Goal: Find specific fact: Locate a discrete piece of known information

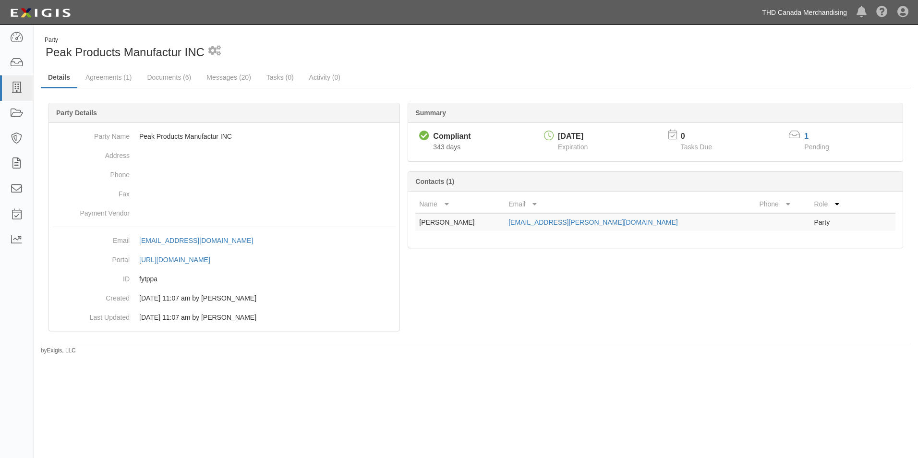
click at [784, 15] on link "THD Canada Merchandising" at bounding box center [804, 12] width 95 height 19
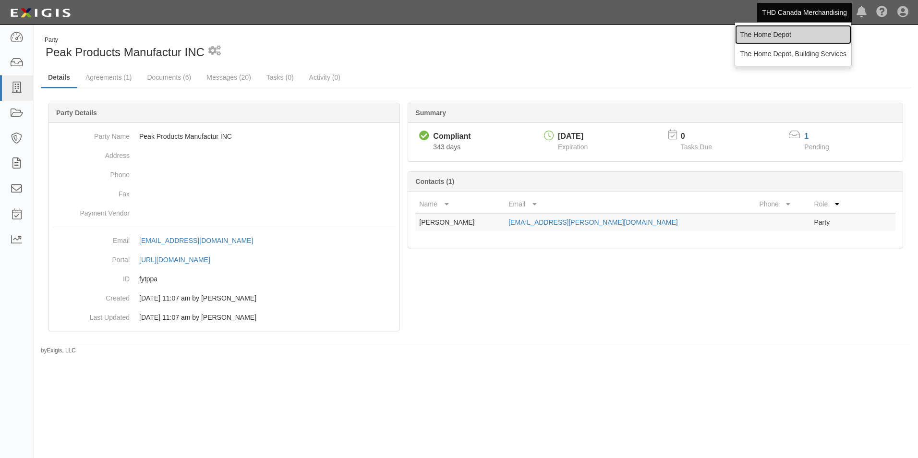
click at [785, 39] on link "The Home Depot" at bounding box center [793, 34] width 116 height 19
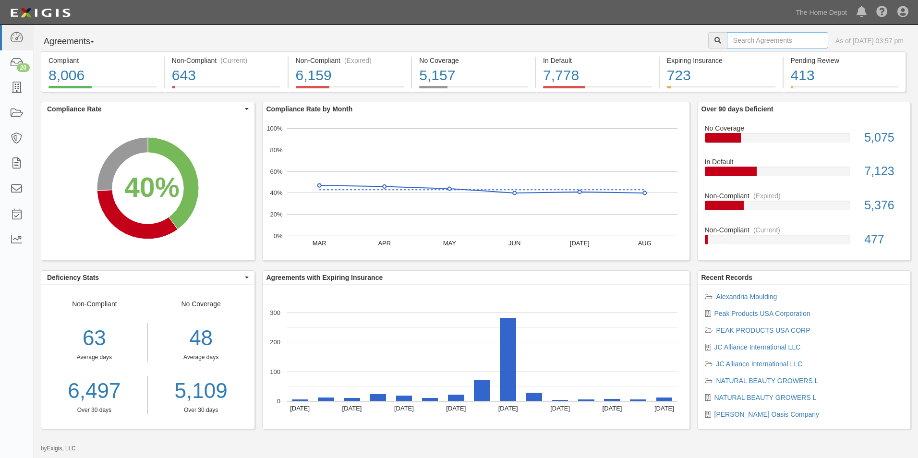
click at [759, 41] on input "text" at bounding box center [777, 40] width 101 height 16
type input "Bell Nursery"
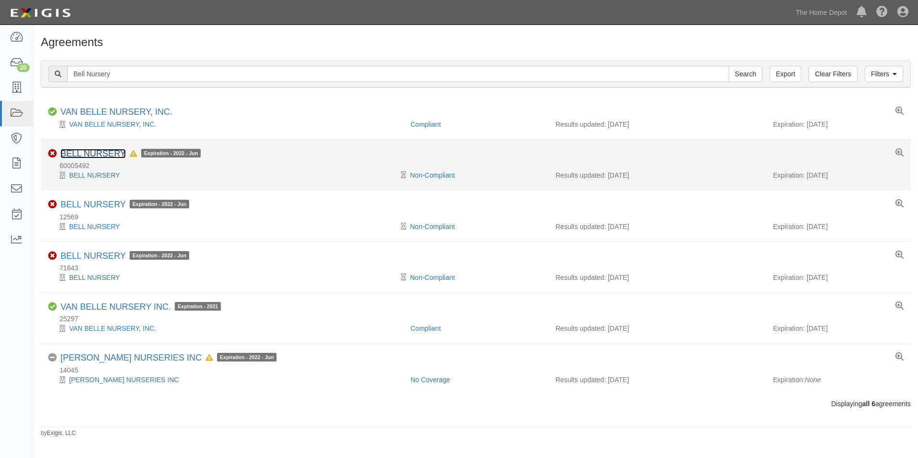
click at [97, 154] on link "BELL NURSERY" at bounding box center [93, 154] width 65 height 10
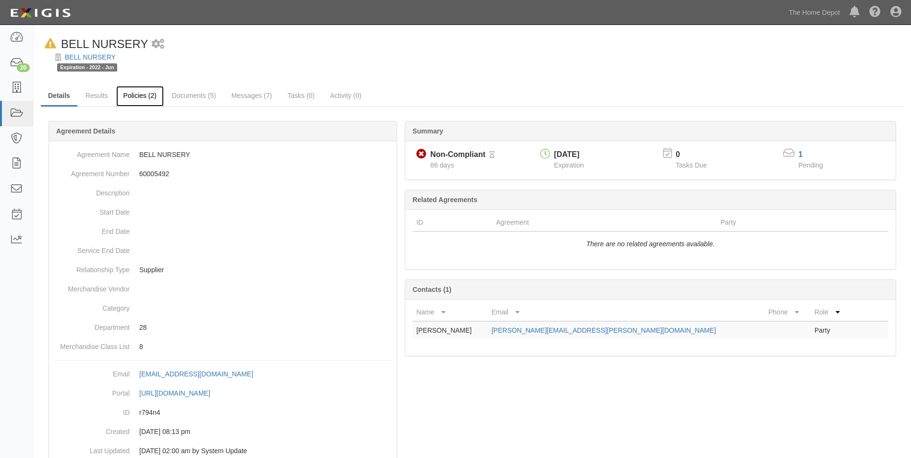
click at [135, 100] on link "Policies (2)" at bounding box center [140, 96] width 48 height 21
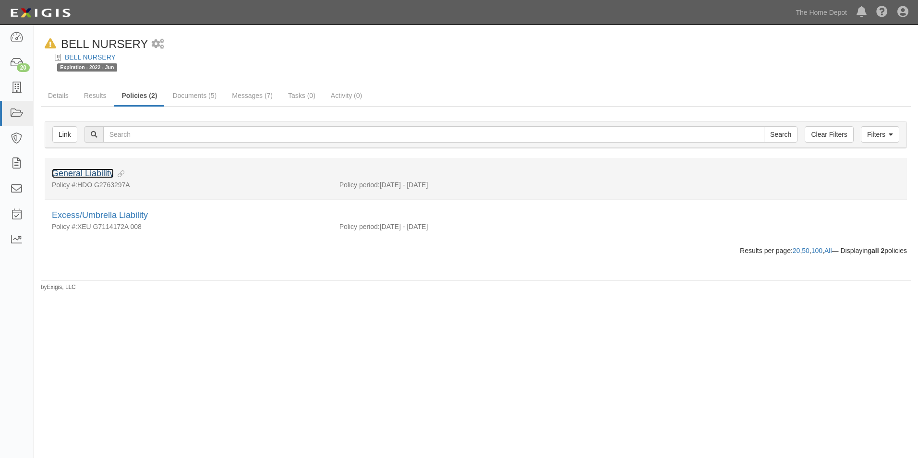
click at [101, 175] on link "General Liability" at bounding box center [83, 174] width 62 height 10
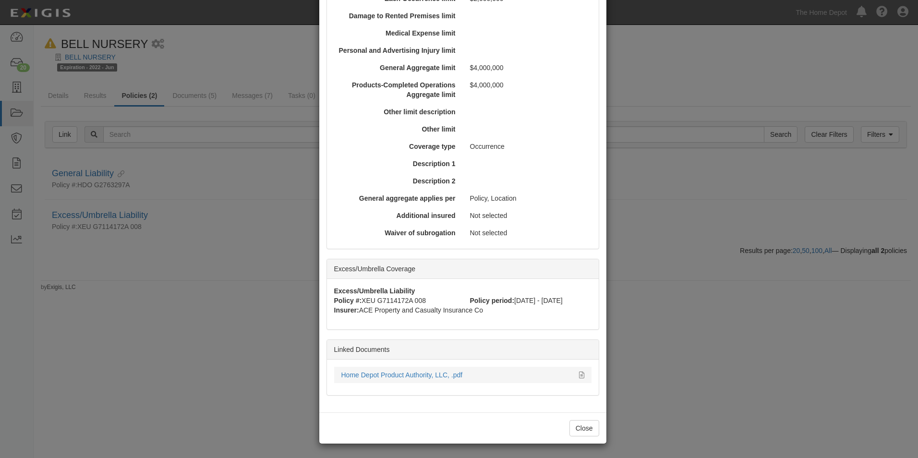
scroll to position [301, 0]
click at [438, 377] on link "Home Depot Product Authority, LLC, .pdf" at bounding box center [401, 375] width 121 height 8
click at [579, 423] on button "Close" at bounding box center [585, 428] width 30 height 16
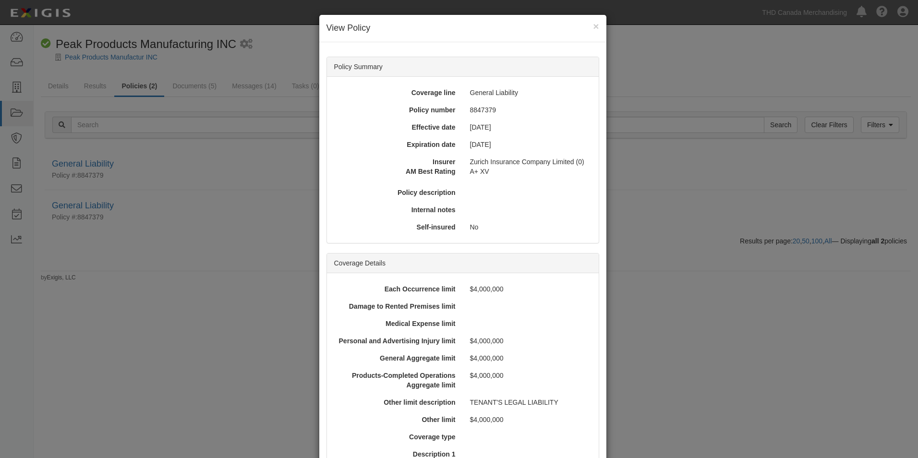
scroll to position [210, 0]
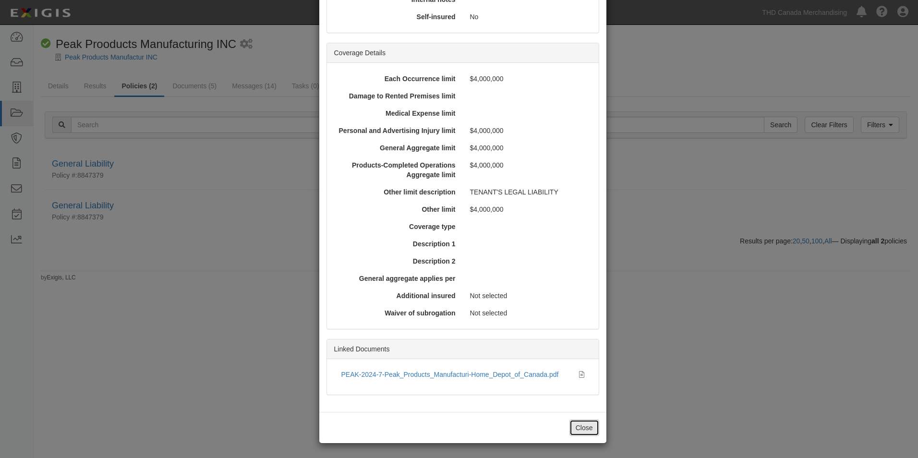
click at [579, 429] on button "Close" at bounding box center [585, 428] width 30 height 16
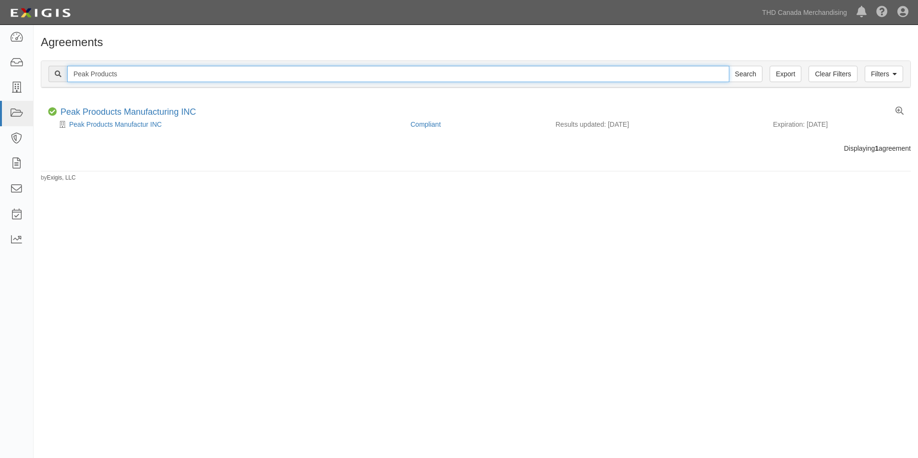
click at [132, 78] on input "Peak Products" at bounding box center [398, 74] width 662 height 16
type input "Arett"
click at [729, 66] on input "Search" at bounding box center [746, 74] width 34 height 16
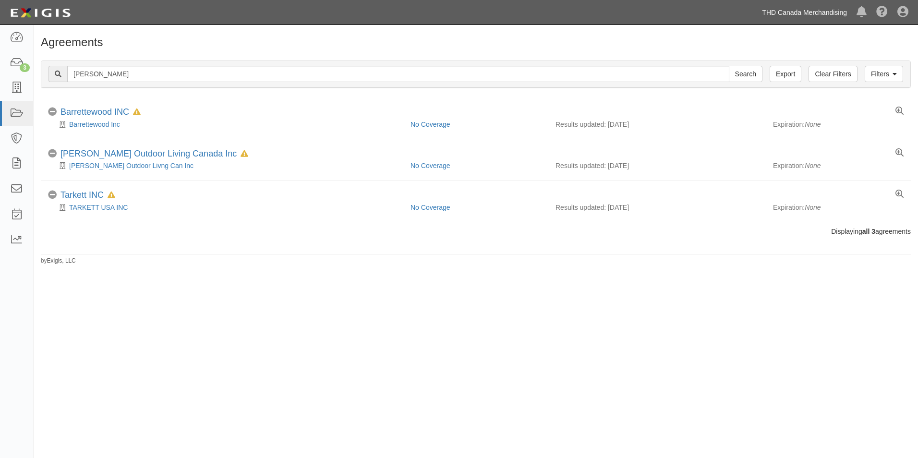
click at [767, 17] on link "THD Canada Merchandising" at bounding box center [804, 12] width 95 height 19
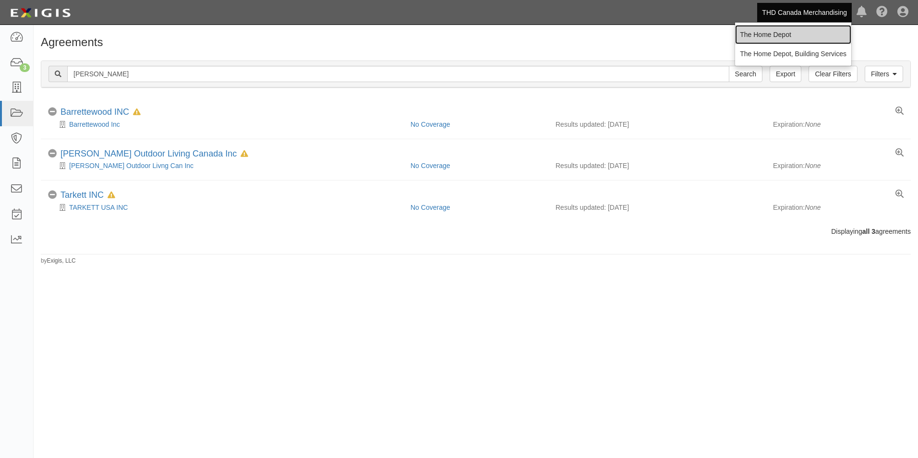
click at [770, 31] on link "The Home Depot" at bounding box center [793, 34] width 116 height 19
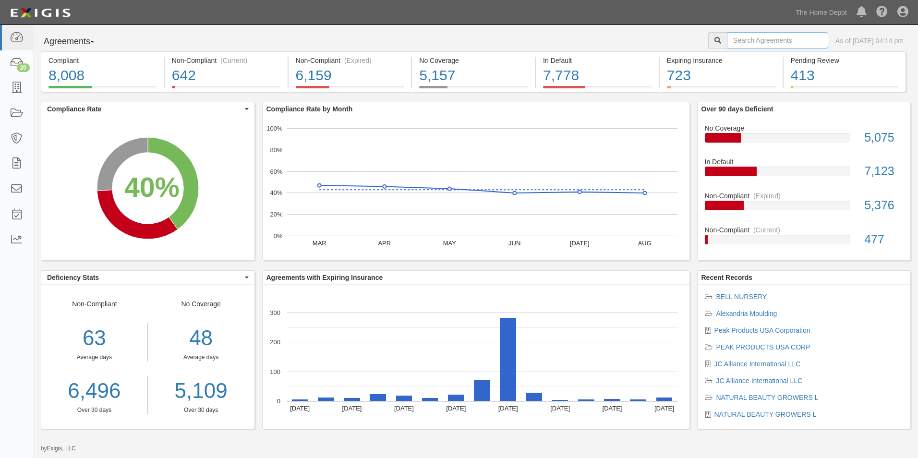
click at [733, 43] on input "text" at bounding box center [777, 40] width 101 height 16
type input "[PERSON_NAME]"
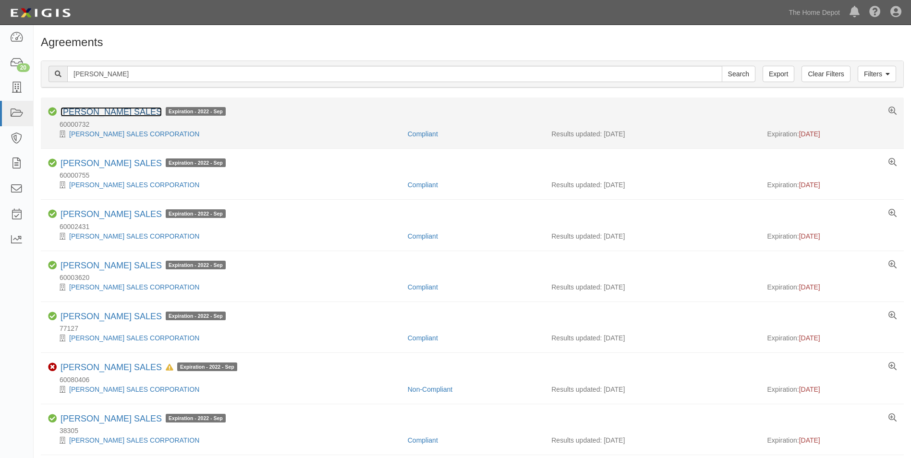
click at [104, 110] on link "ARETT SALES" at bounding box center [111, 112] width 101 height 10
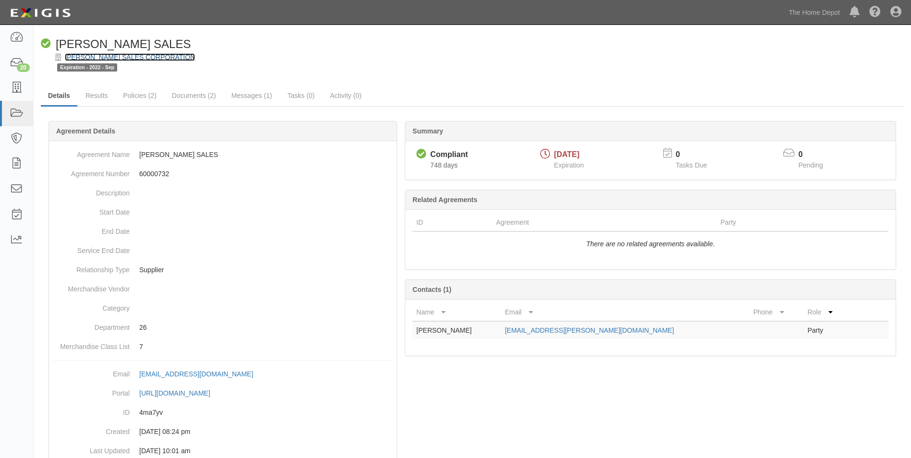
click at [108, 59] on link "[PERSON_NAME] SALES CORPORATION" at bounding box center [130, 57] width 130 height 8
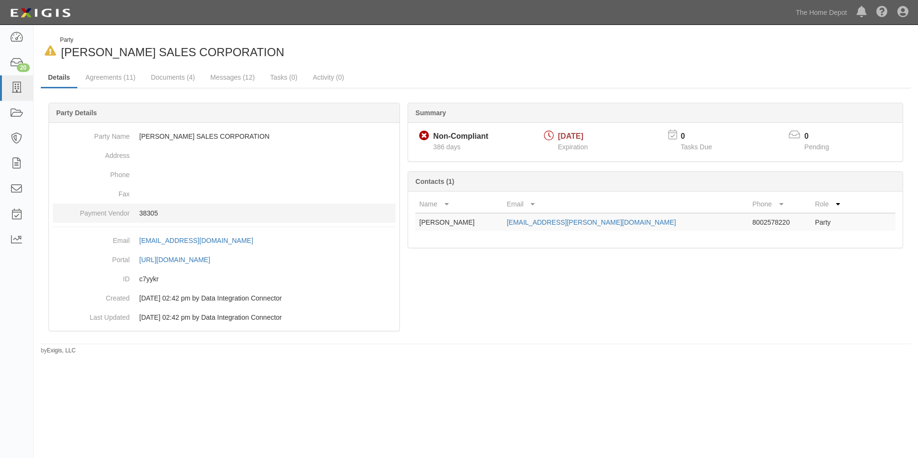
click at [148, 212] on p "38305" at bounding box center [267, 213] width 256 height 10
copy p "38305"
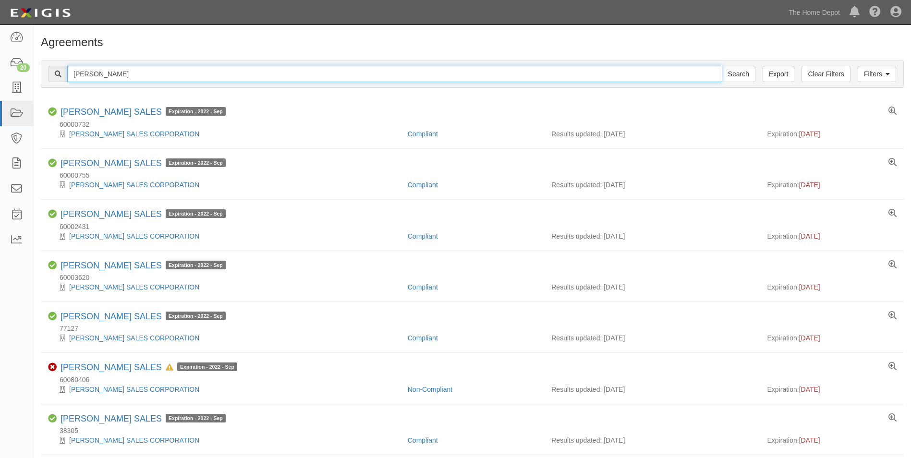
click at [104, 74] on input "Arett" at bounding box center [394, 74] width 655 height 16
type input "RAS"
click at [722, 66] on input "Search" at bounding box center [739, 74] width 34 height 16
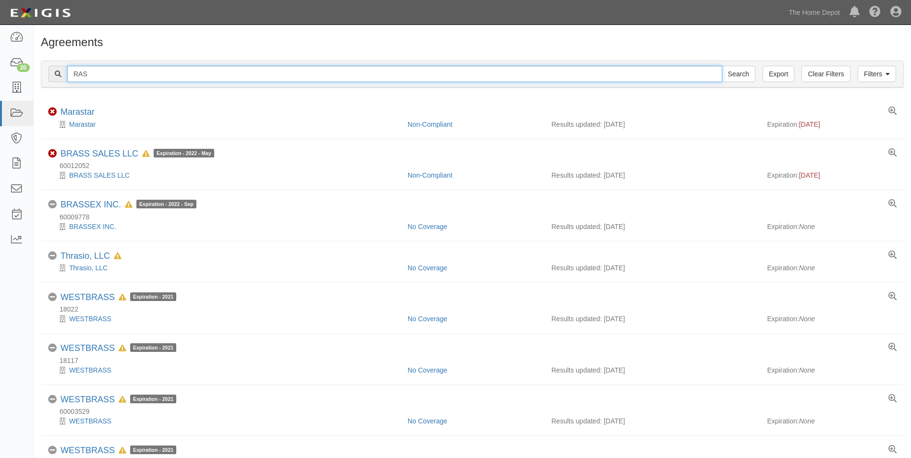
click at [100, 75] on input "RAS" at bounding box center [394, 74] width 655 height 16
type input "R.A.S."
click at [722, 66] on input "Search" at bounding box center [739, 74] width 34 height 16
